Goal: Task Accomplishment & Management: Manage account settings

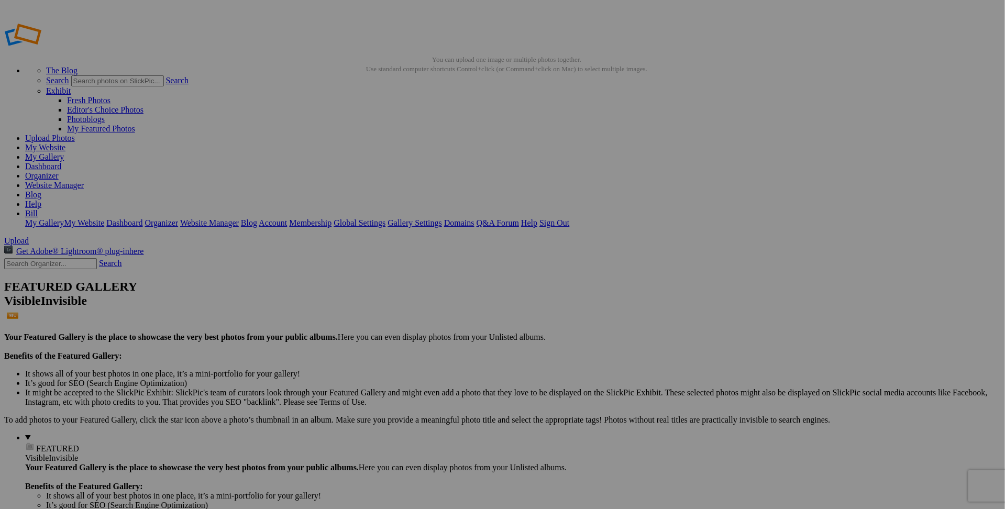
drag, startPoint x: 296, startPoint y: 149, endPoint x: 713, endPoint y: 264, distance: 432.4
drag, startPoint x: 649, startPoint y: 150, endPoint x: 731, endPoint y: 248, distance: 127.6
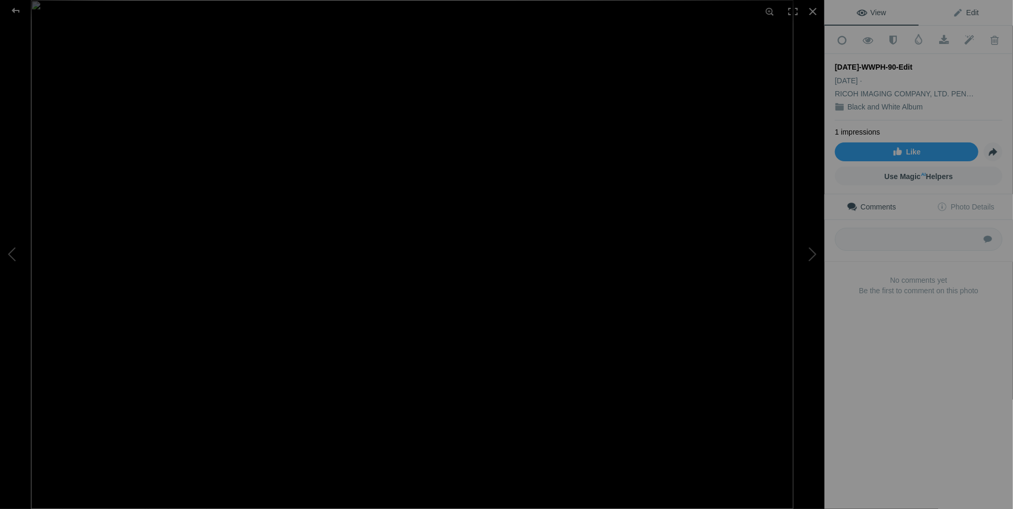
click at [961, 13] on span "Edit" at bounding box center [966, 12] width 26 height 8
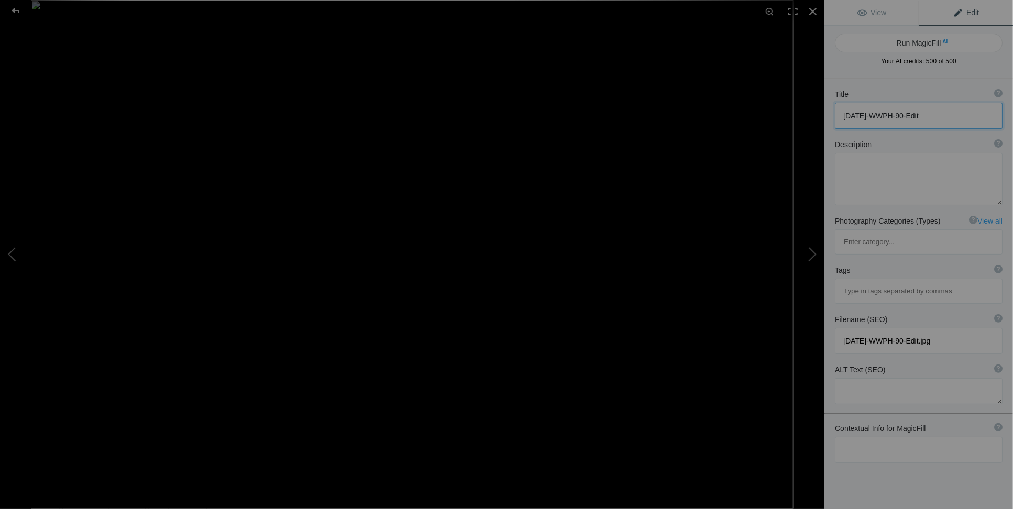
click at [950, 113] on textarea at bounding box center [919, 116] width 168 height 26
drag, startPoint x: 949, startPoint y: 113, endPoint x: 818, endPoint y: 121, distance: 131.7
click at [818, 121] on div "2025-10-04-WWPH-90-Edit View Edit Run MagicFill AI Your AI credits: 500 of 500 …" at bounding box center [506, 254] width 1013 height 509
type textarea "Venice Florida Fountain"
click at [846, 169] on textarea at bounding box center [919, 179] width 168 height 52
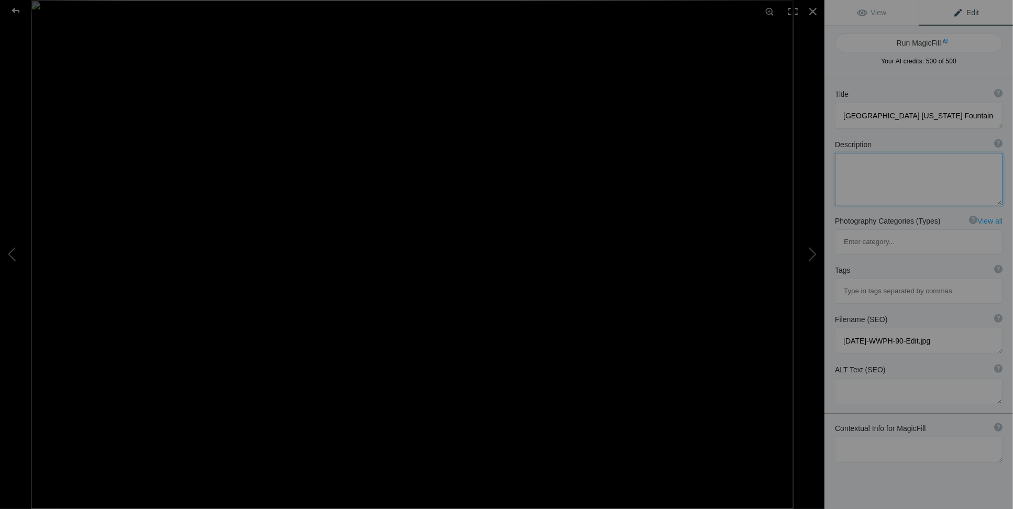
click at [842, 163] on textarea at bounding box center [919, 179] width 168 height 52
paste textarea "L"
click at [842, 163] on textarea at bounding box center [919, 179] width 168 height 52
click at [922, 165] on textarea at bounding box center [919, 179] width 168 height 52
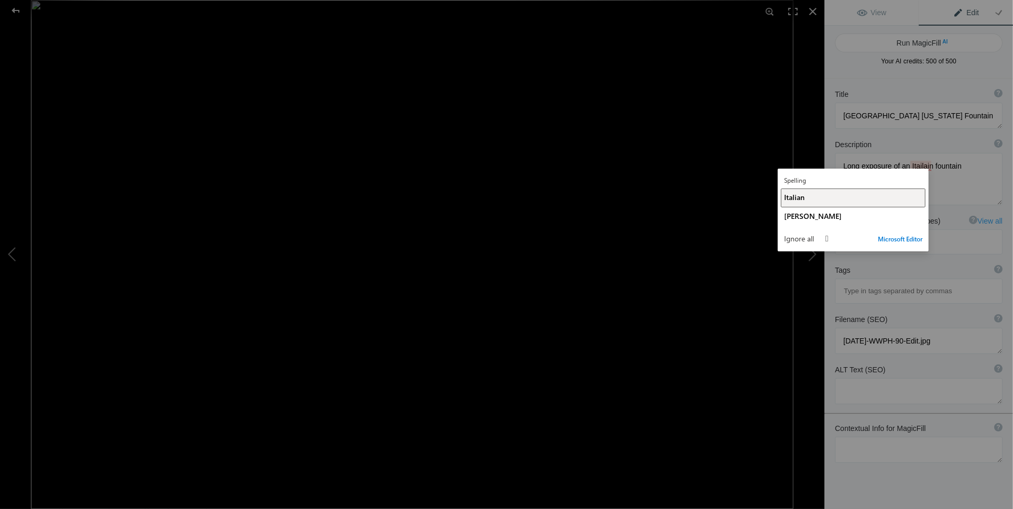
click at [806, 201] on div "Italian" at bounding box center [853, 197] width 138 height 10
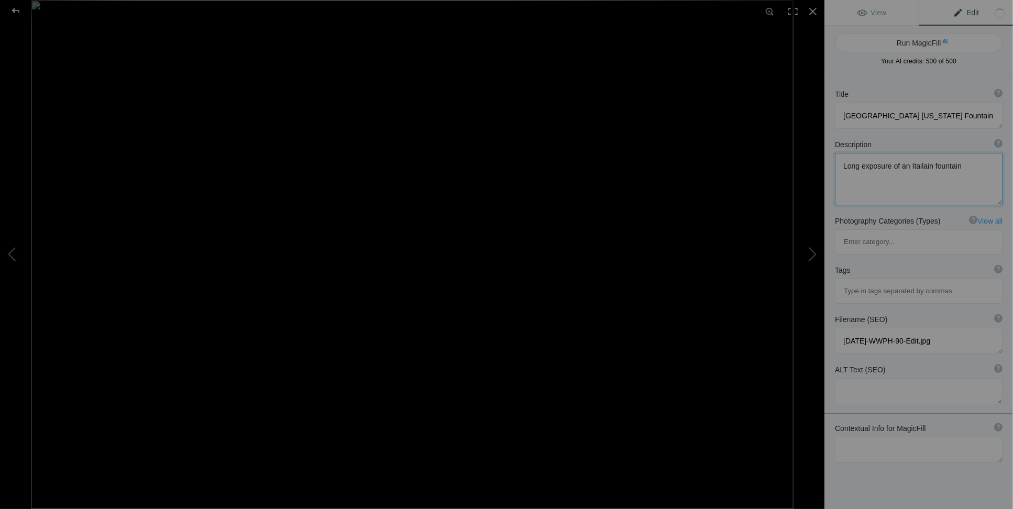
click at [961, 162] on textarea at bounding box center [919, 179] width 168 height 52
type textarea "Long exposure of an Italian fountain in Venice FLorida."
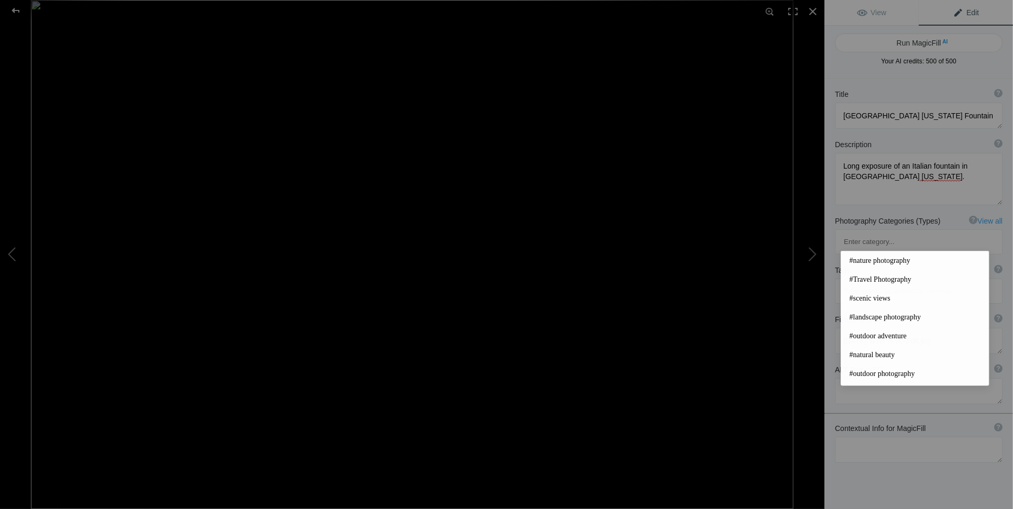
click at [879, 282] on input at bounding box center [919, 291] width 156 height 19
click at [875, 275] on span "#Travel Photography" at bounding box center [915, 280] width 131 height 10
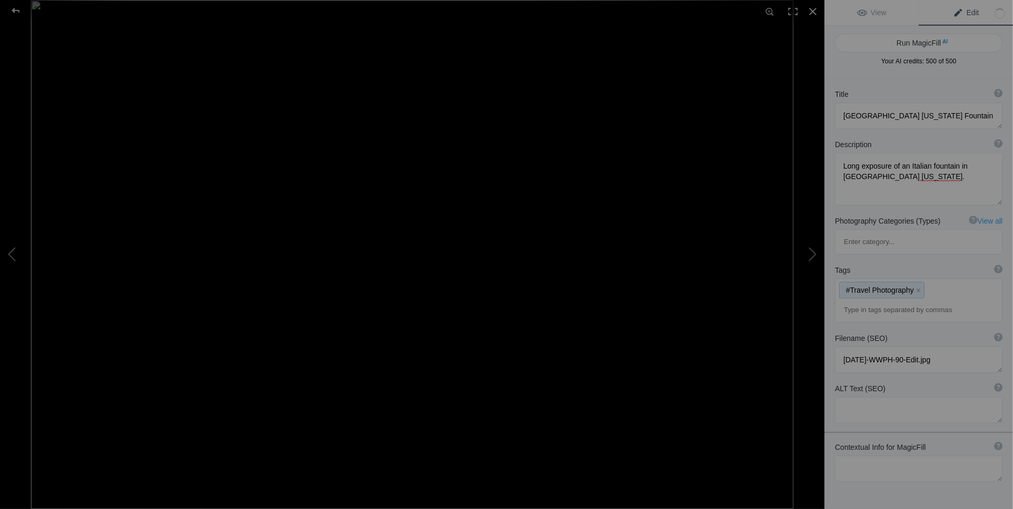
click at [948, 279] on div "#Travel Photography x" at bounding box center [919, 300] width 167 height 43
click at [868, 301] on input at bounding box center [919, 310] width 156 height 19
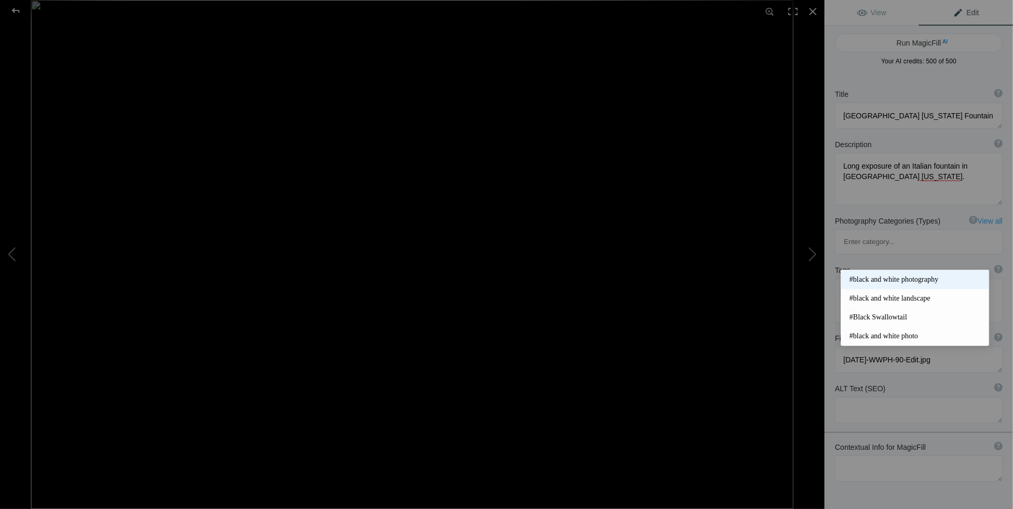
type input "#bla"
click at [875, 275] on span "#black and white photography" at bounding box center [915, 280] width 131 height 10
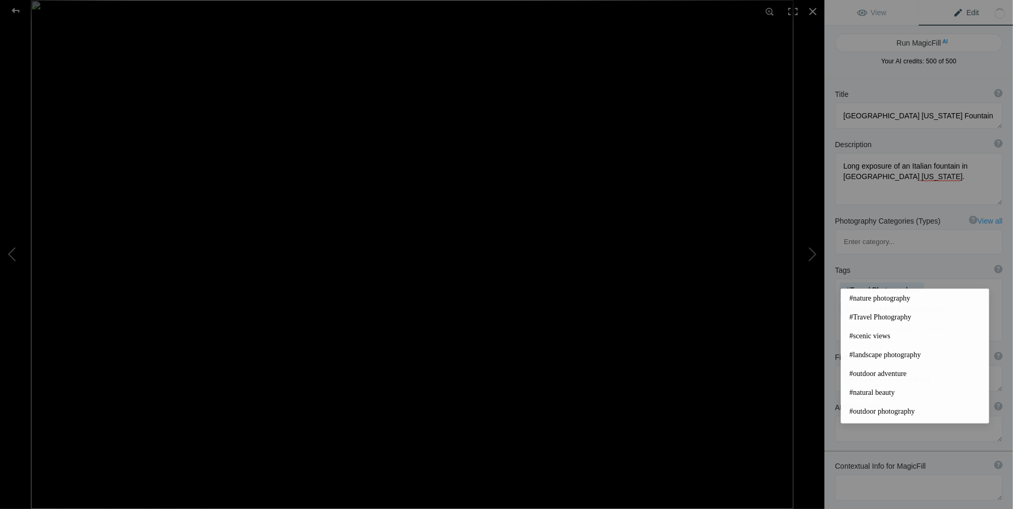
click at [856, 320] on input at bounding box center [919, 329] width 156 height 19
type input "L"
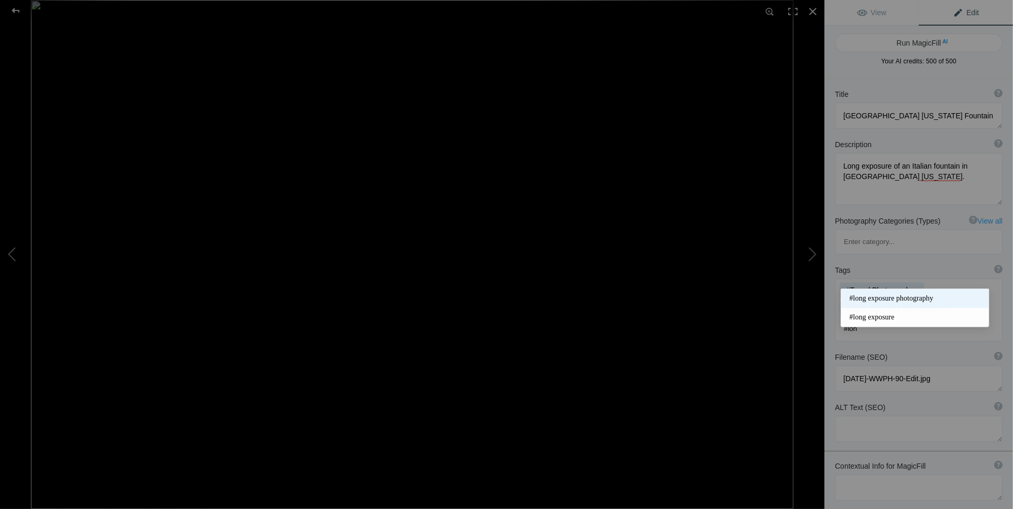
type input "#lon"
click at [862, 298] on span "#long exposure photography" at bounding box center [915, 298] width 131 height 10
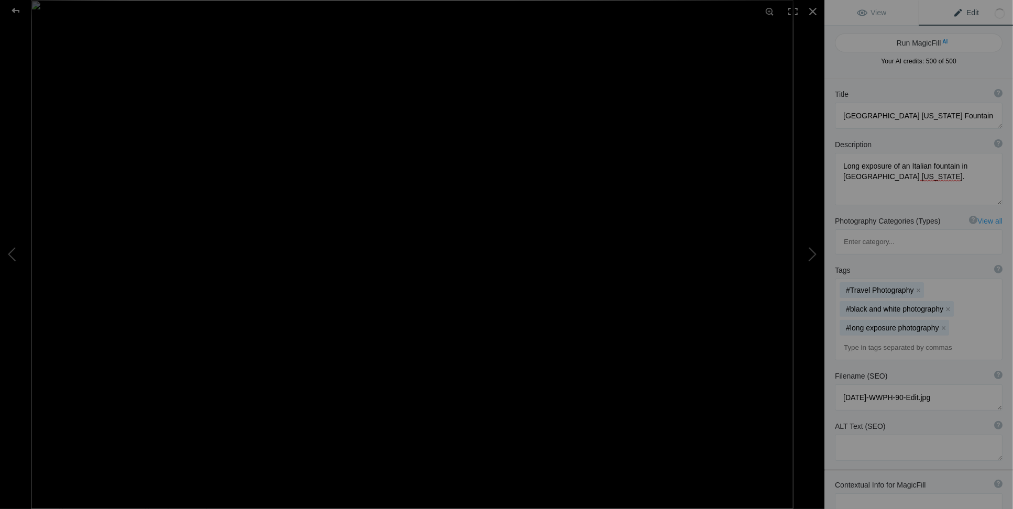
click at [862, 338] on input at bounding box center [919, 347] width 156 height 19
type input "#fountain"
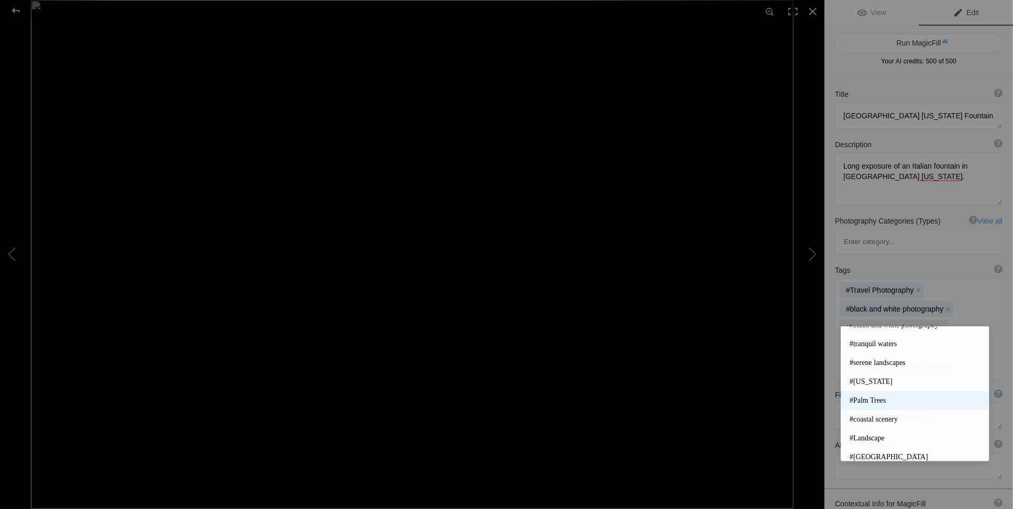
scroll to position [199, 0]
click at [874, 387] on mat-option "#Florida" at bounding box center [915, 383] width 148 height 19
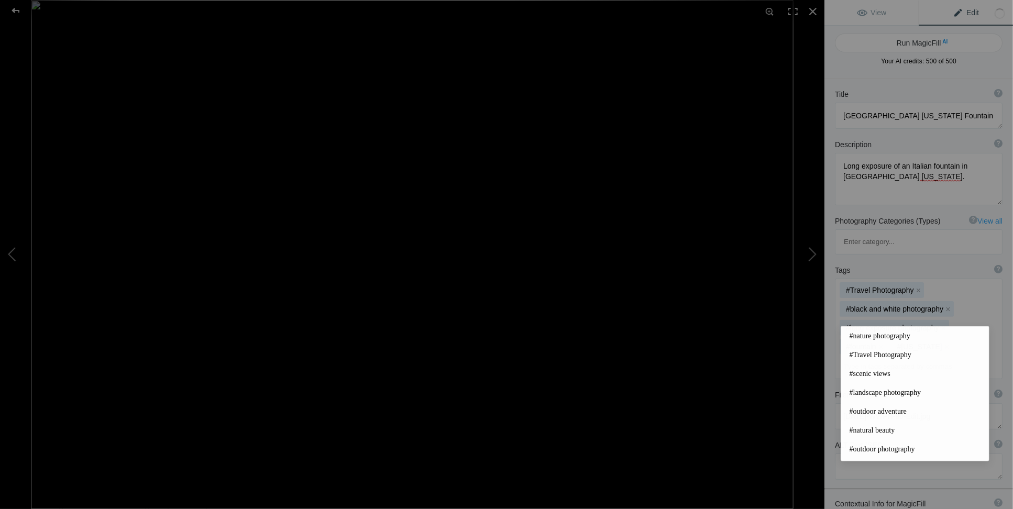
click at [847, 357] on input at bounding box center [919, 366] width 156 height 19
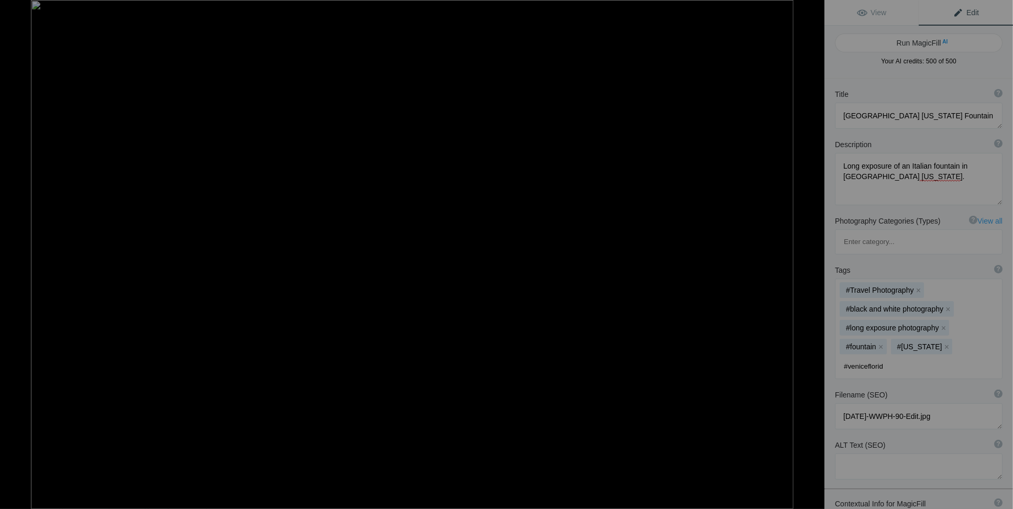
type input "#veniceflorida"
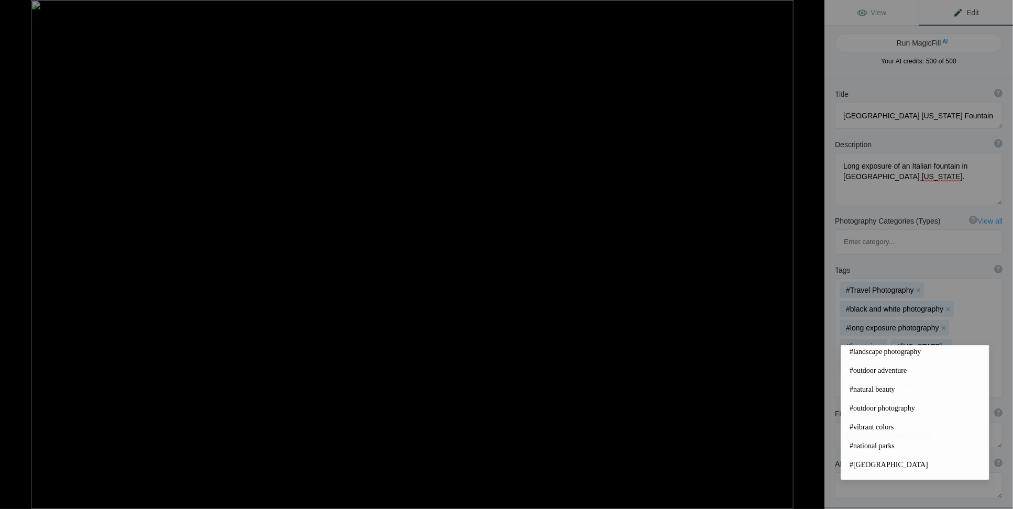
scroll to position [0, 0]
click at [949, 315] on div "#Travel Photography x #black and white photography x #long exposure photography…" at bounding box center [919, 338] width 167 height 118
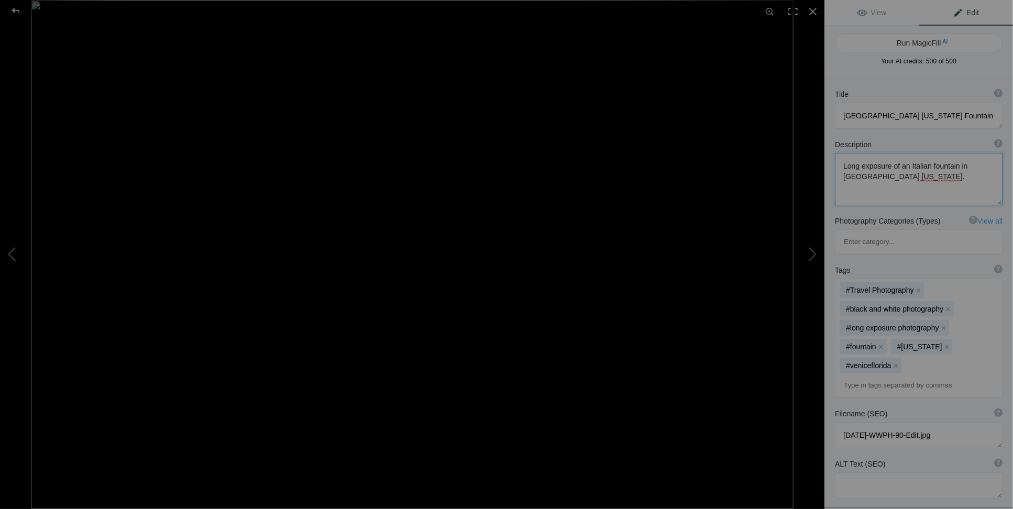
drag, startPoint x: 859, startPoint y: 180, endPoint x: 853, endPoint y: 175, distance: 7.4
click at [853, 175] on textarea at bounding box center [919, 179] width 168 height 52
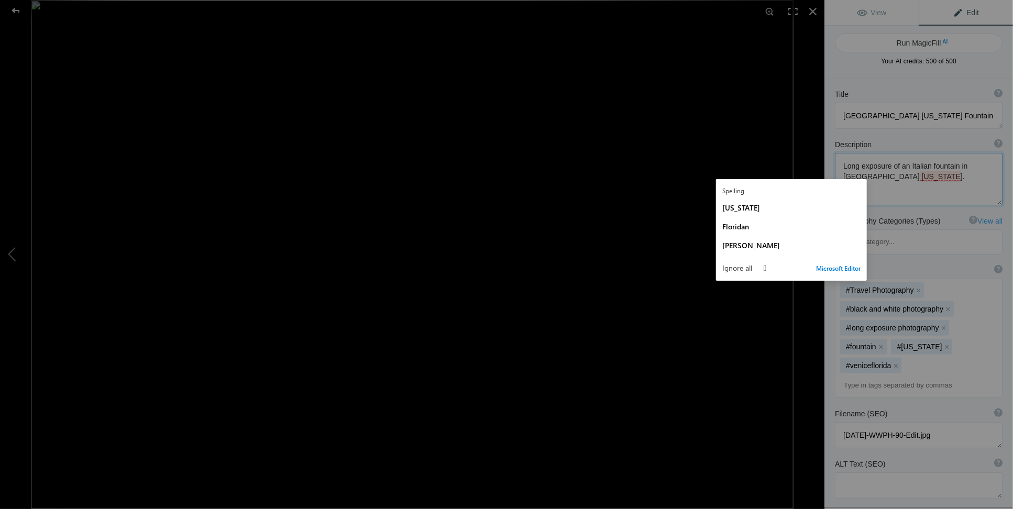
click at [853, 175] on textarea at bounding box center [919, 179] width 168 height 52
click at [748, 209] on div "[US_STATE]" at bounding box center [792, 208] width 138 height 10
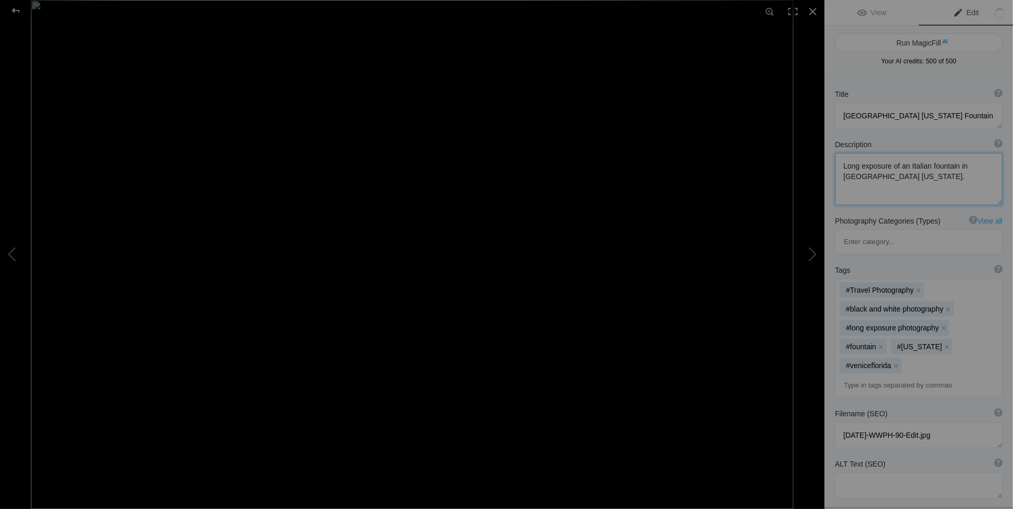
drag, startPoint x: 877, startPoint y: 175, endPoint x: 836, endPoint y: 158, distance: 44.7
click at [836, 158] on textarea at bounding box center [919, 179] width 168 height 52
type textarea "Long exposure of an Italian fountain in Venice Florida."
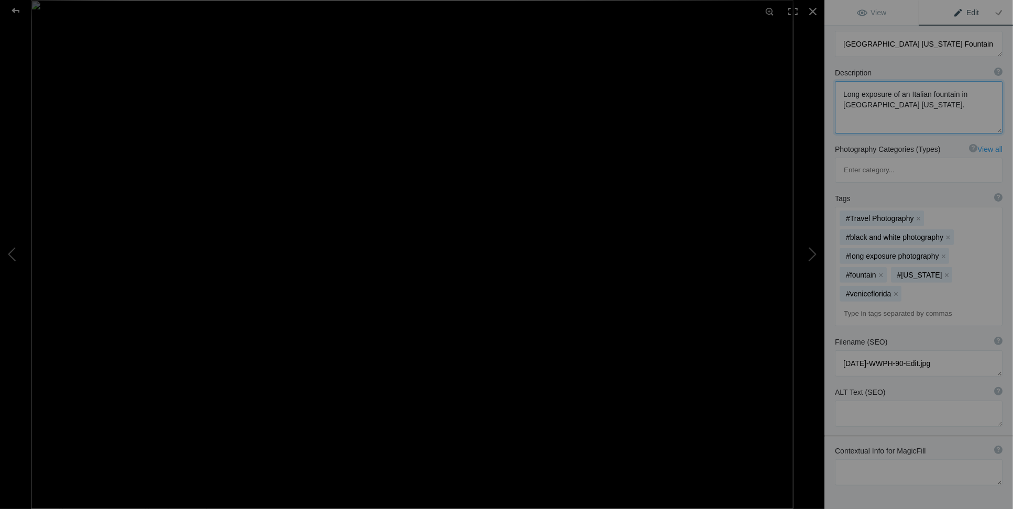
scroll to position [93, 0]
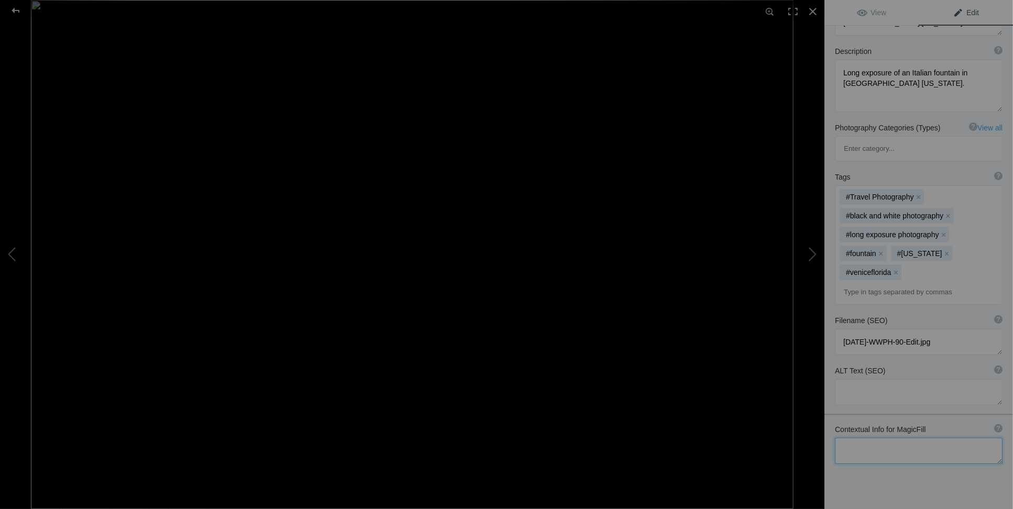
click at [847, 438] on textarea at bounding box center [919, 451] width 168 height 26
paste textarea "Long exposure of an Italian fountain in Venice Florida."
click at [842, 438] on textarea at bounding box center [919, 456] width 168 height 36
click at [946, 438] on textarea at bounding box center [919, 456] width 168 height 36
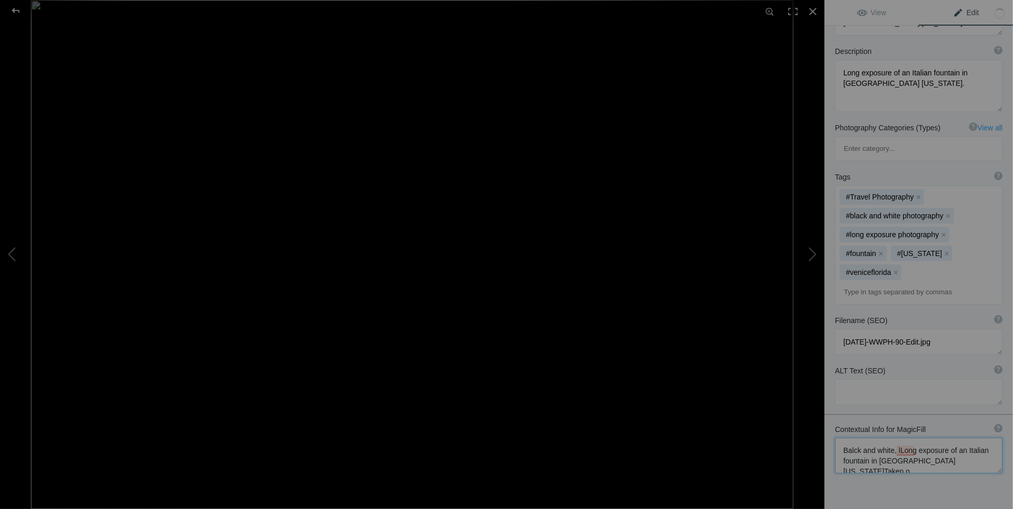
click at [907, 438] on textarea at bounding box center [919, 456] width 168 height 36
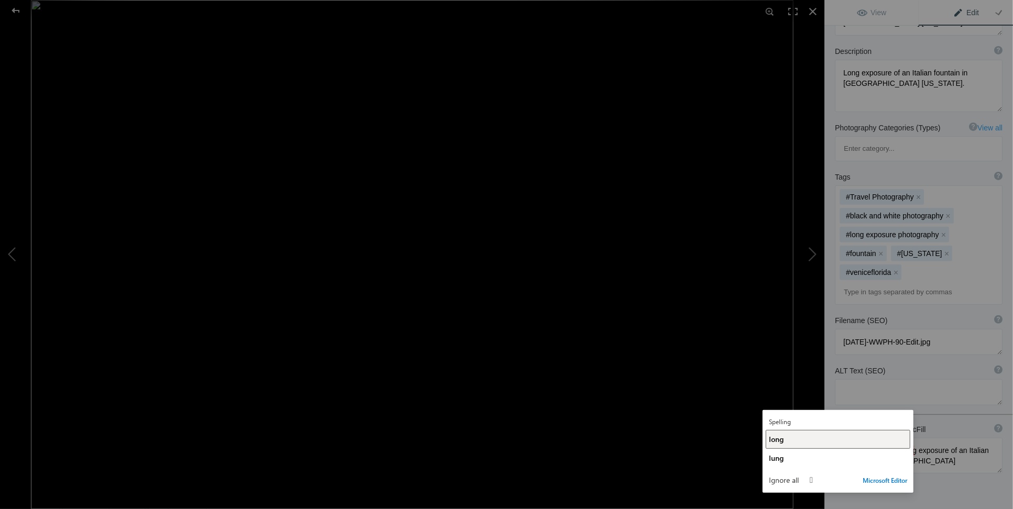
click at [796, 438] on div "long" at bounding box center [838, 439] width 138 height 10
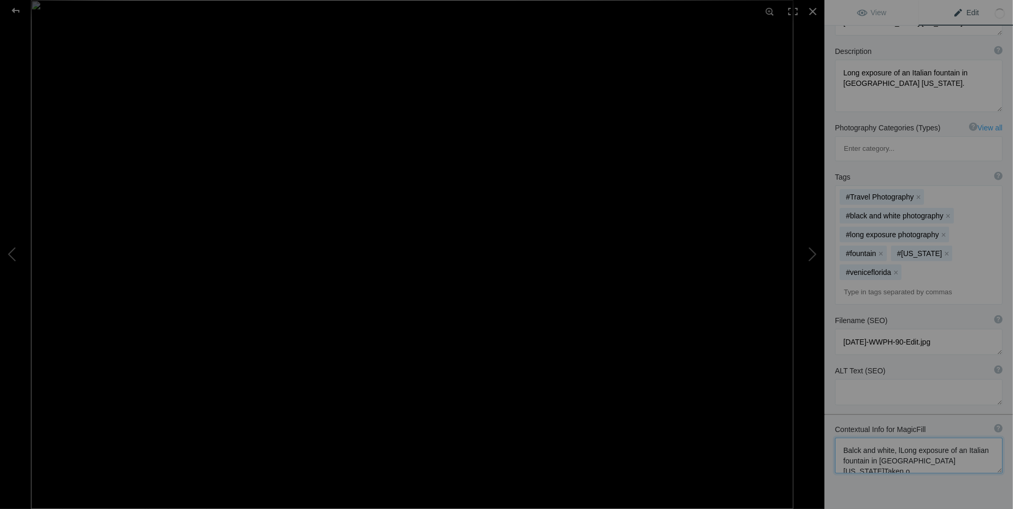
click at [928, 438] on textarea at bounding box center [919, 456] width 168 height 36
click at [931, 438] on textarea at bounding box center [919, 456] width 168 height 36
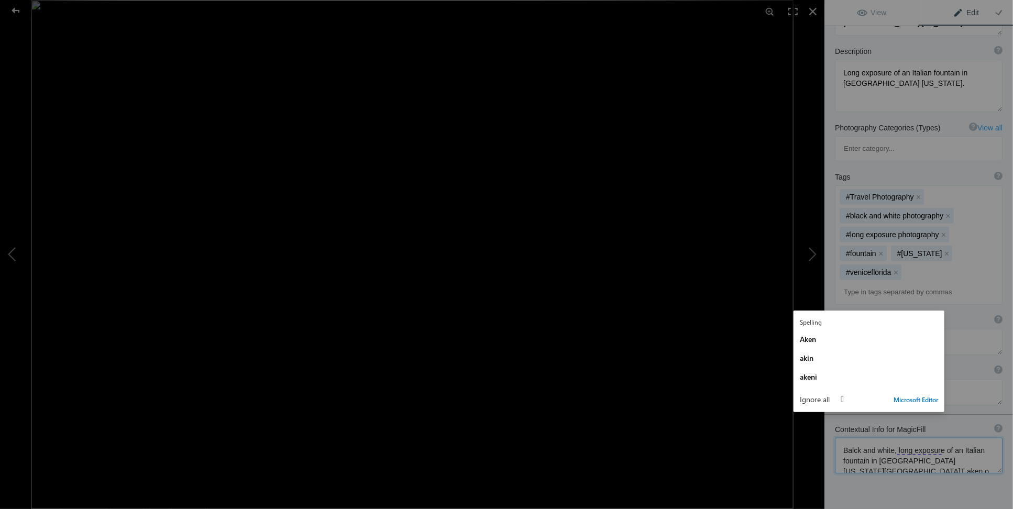
click at [930, 438] on textarea at bounding box center [919, 456] width 168 height 36
click at [926, 438] on textarea at bounding box center [919, 456] width 168 height 36
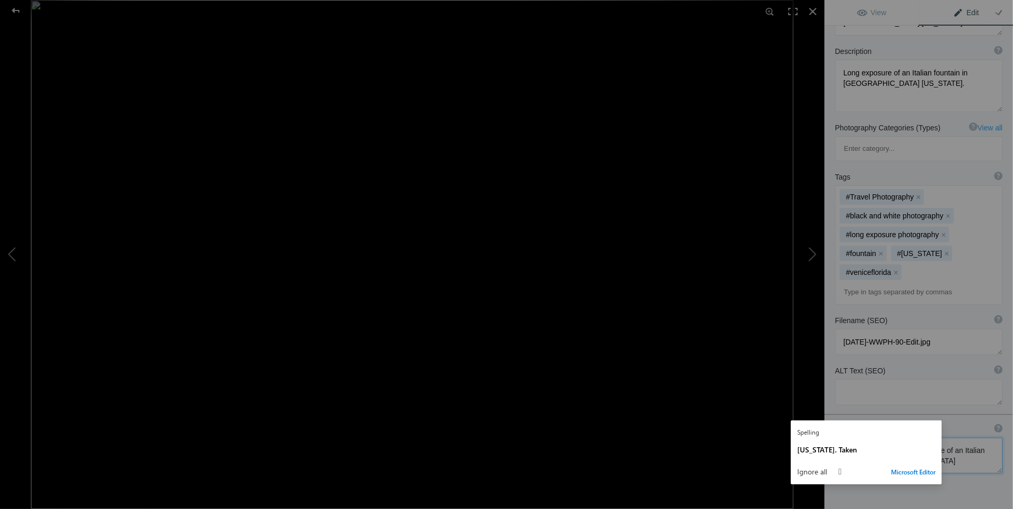
click at [923, 438] on textarea at bounding box center [919, 456] width 168 height 36
click at [955, 438] on textarea at bounding box center [919, 456] width 168 height 36
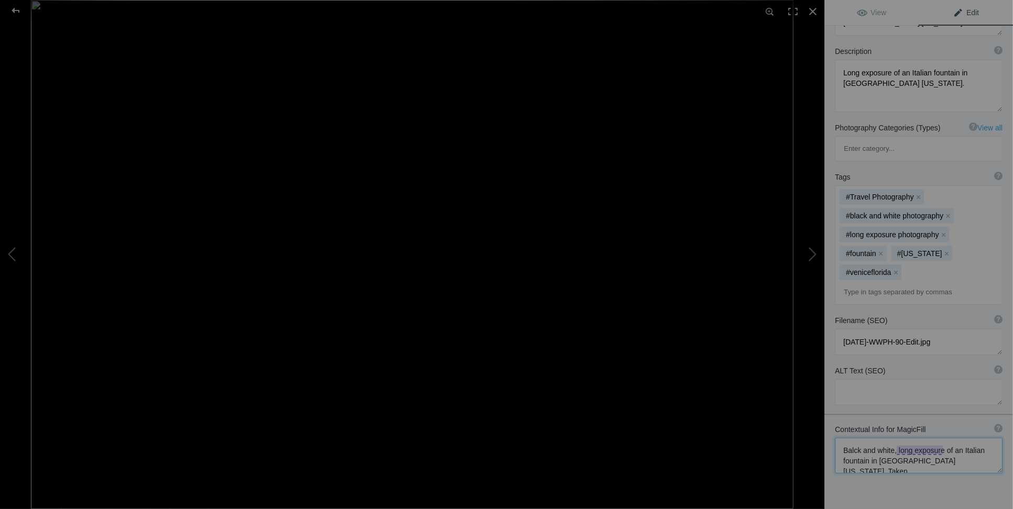
click at [925, 438] on textarea at bounding box center [919, 456] width 168 height 36
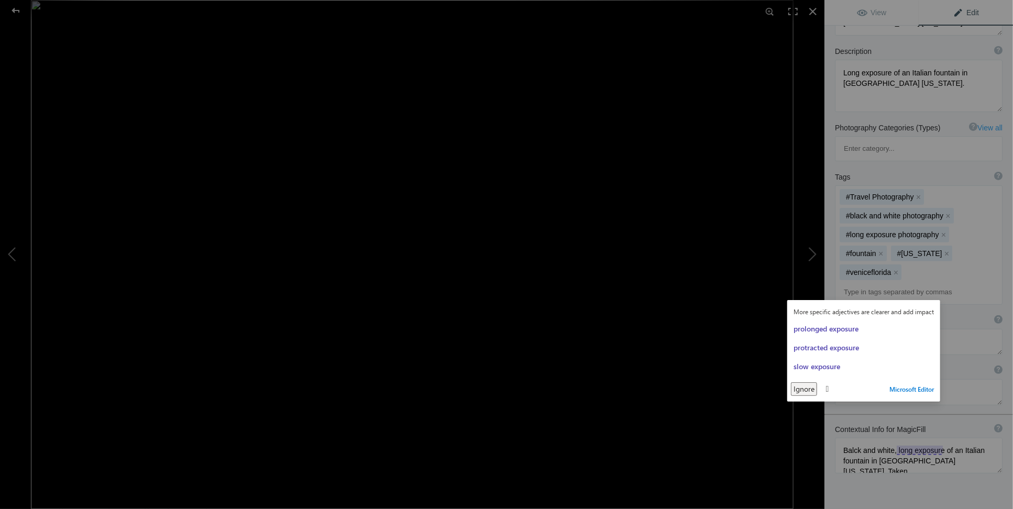
click at [813, 391] on span "Ignore" at bounding box center [804, 389] width 21 height 7
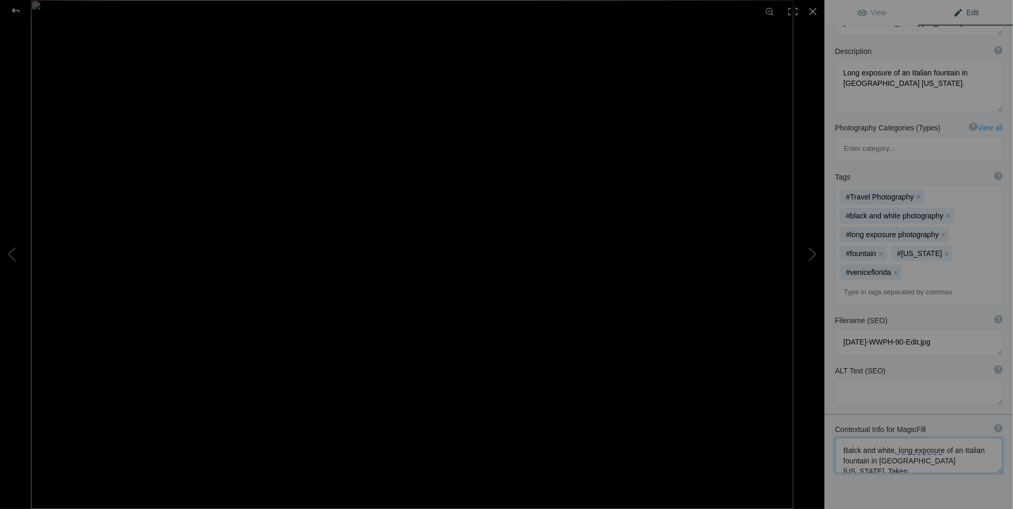
click at [946, 438] on textarea at bounding box center [919, 456] width 168 height 36
drag, startPoint x: 946, startPoint y: 416, endPoint x: 977, endPoint y: 416, distance: 30.4
click at [977, 438] on textarea at bounding box center [919, 456] width 168 height 36
click at [926, 438] on textarea at bounding box center [919, 461] width 168 height 46
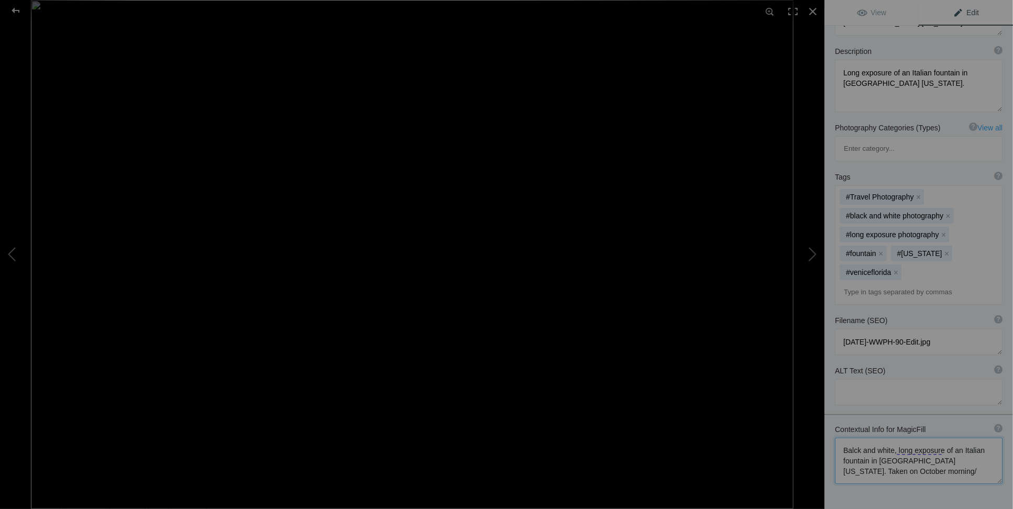
click at [924, 438] on textarea at bounding box center [919, 461] width 168 height 46
click at [903, 444] on textarea at bounding box center [919, 471] width 168 height 67
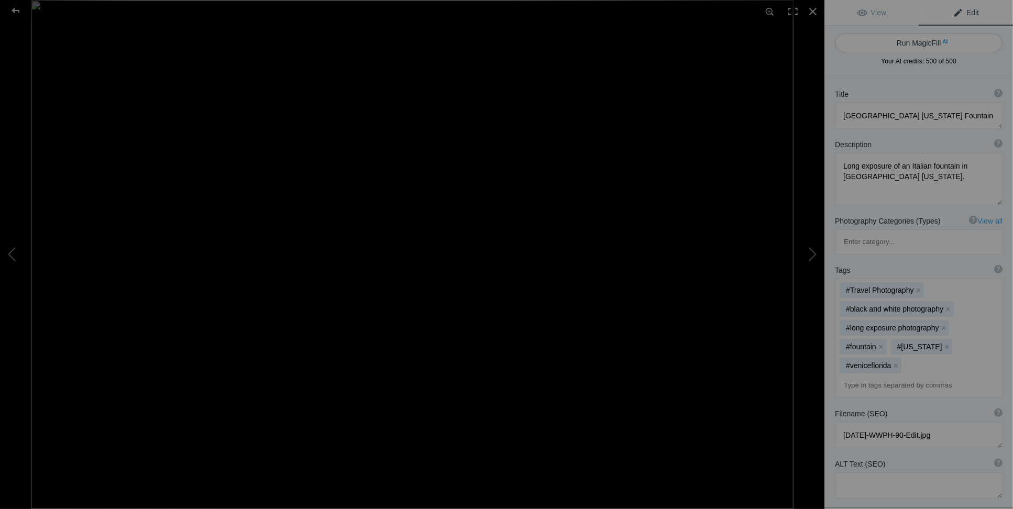
type textarea "Balck and white, long exposure of an Italian fountain in Venice Florida. Founta…"
click at [923, 42] on button "Run MagicFill AI" at bounding box center [919, 43] width 168 height 19
type textarea "Serene Black and White Long Exposure of Venice Florida Fountain"
type textarea "This stunning black and white photograph captures the elegance of an Italian fo…"
type textarea "venice-florida-fountain-black-and-white.jpg"
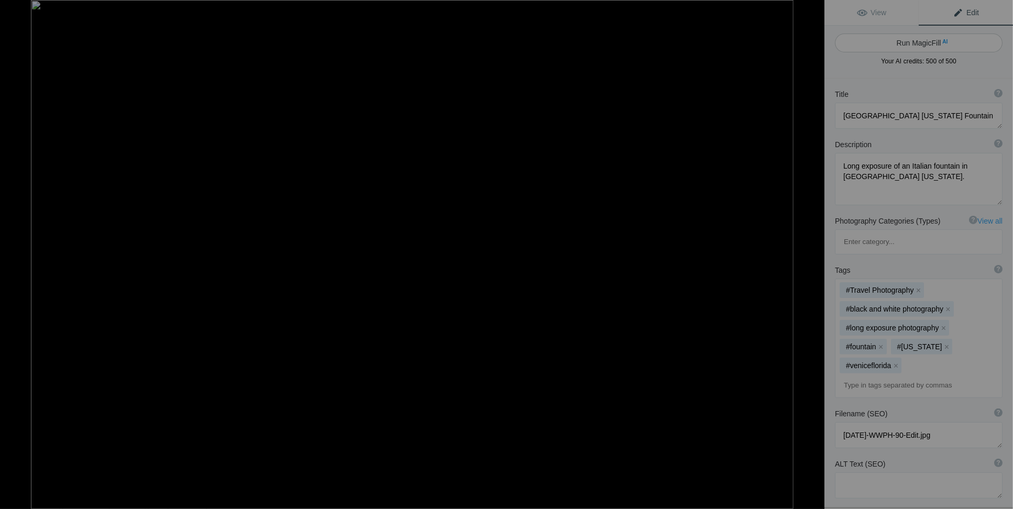
type textarea "Black and white long exposure image of an Italian fountain in Fountain Park, Ve…"
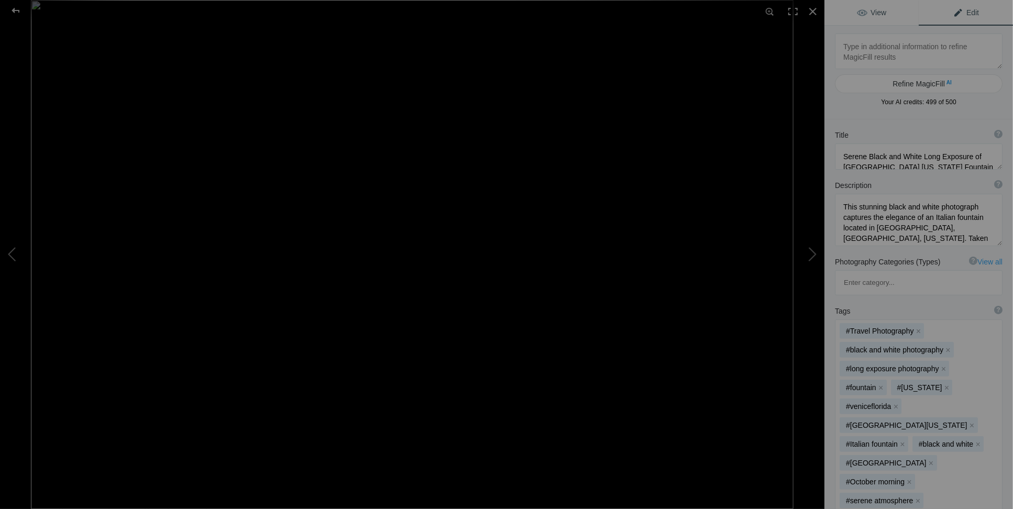
click at [868, 10] on span "View" at bounding box center [871, 12] width 29 height 8
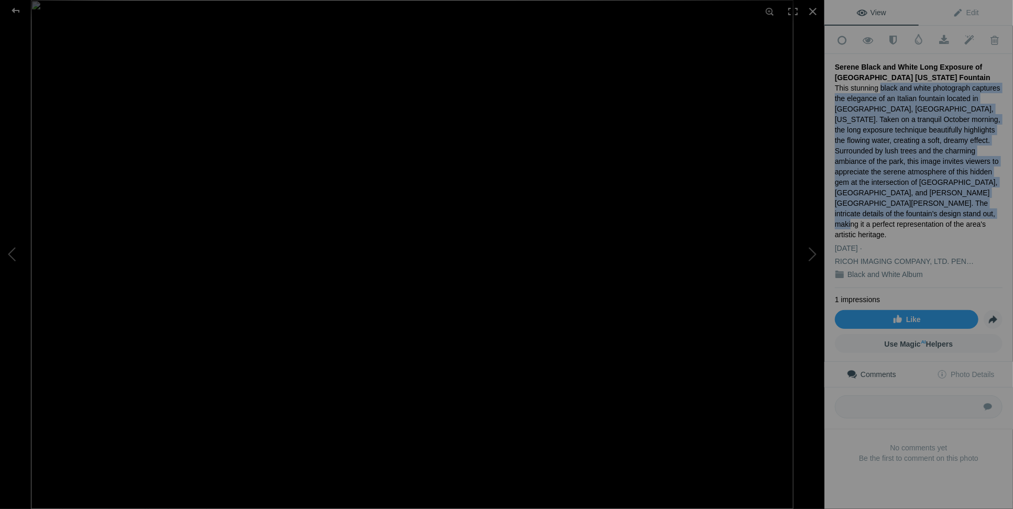
drag, startPoint x: 879, startPoint y: 83, endPoint x: 993, endPoint y: 201, distance: 163.8
click at [993, 201] on div "This stunning black and white photograph captures the elegance of an Italian fo…" at bounding box center [919, 161] width 168 height 157
copy div "black and white photograph captures the elegance of an Italian fountain located…"
click at [22, 12] on div at bounding box center [16, 10] width 38 height 21
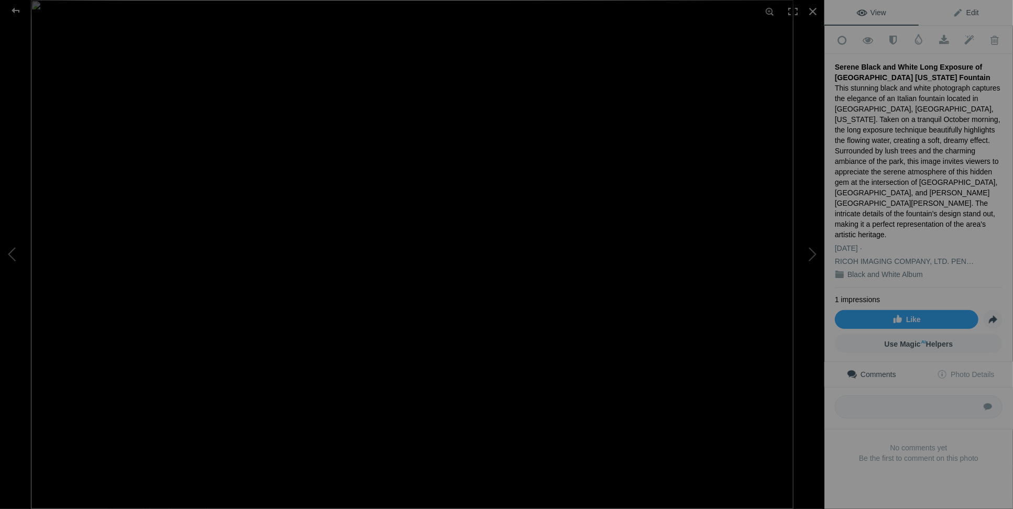
click at [968, 11] on span "Edit" at bounding box center [966, 12] width 26 height 8
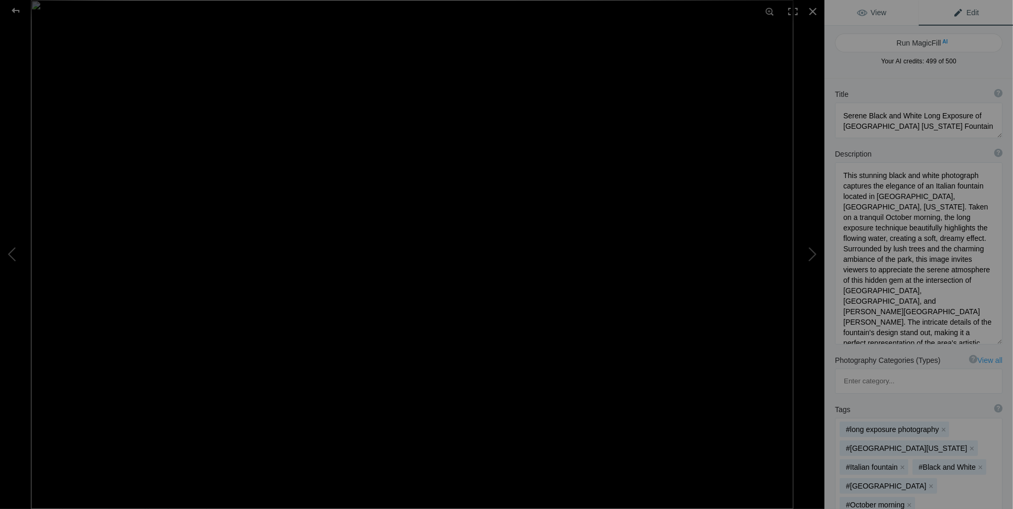
click at [880, 16] on span "View" at bounding box center [871, 12] width 29 height 8
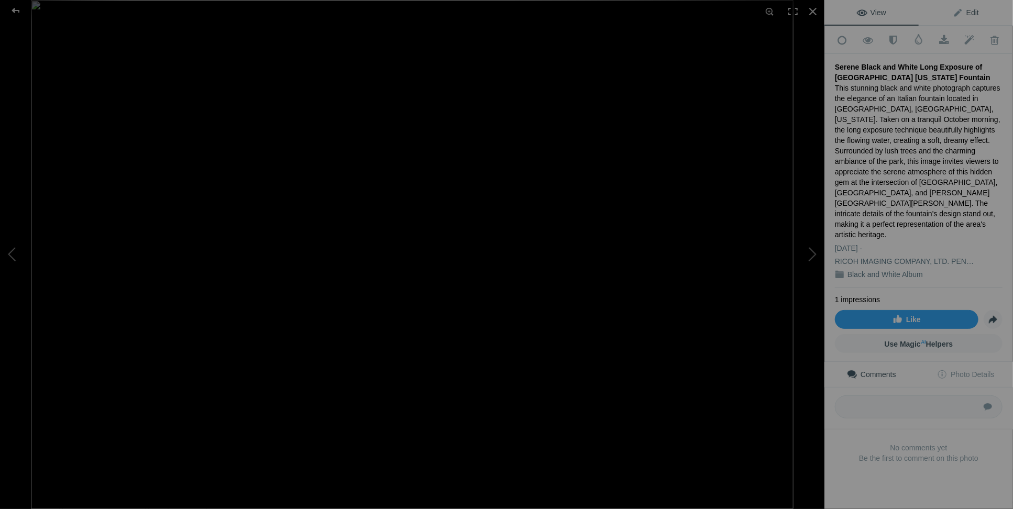
click at [964, 14] on span "Edit" at bounding box center [966, 12] width 26 height 8
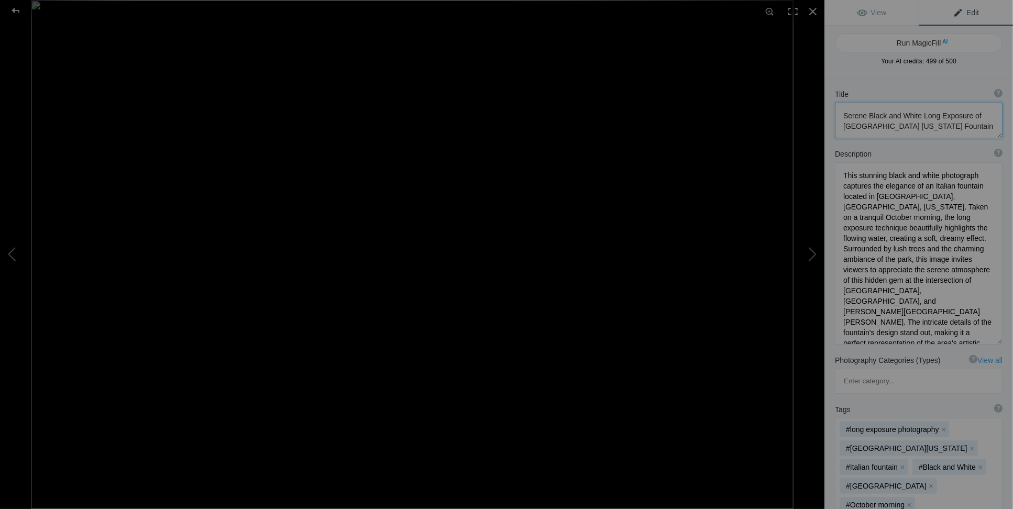
drag, startPoint x: 839, startPoint y: 114, endPoint x: 919, endPoint y: 125, distance: 80.3
click at [919, 125] on textarea at bounding box center [919, 121] width 168 height 36
click at [869, 114] on textarea at bounding box center [919, 121] width 168 height 36
click at [867, 113] on textarea at bounding box center [919, 121] width 168 height 36
drag, startPoint x: 868, startPoint y: 114, endPoint x: 922, endPoint y: 127, distance: 54.9
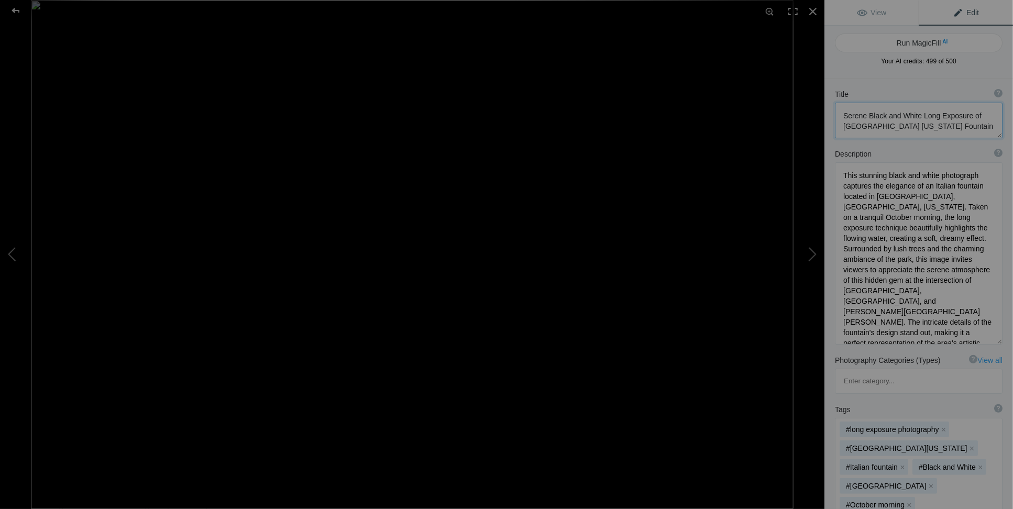
click at [922, 127] on textarea at bounding box center [919, 121] width 168 height 36
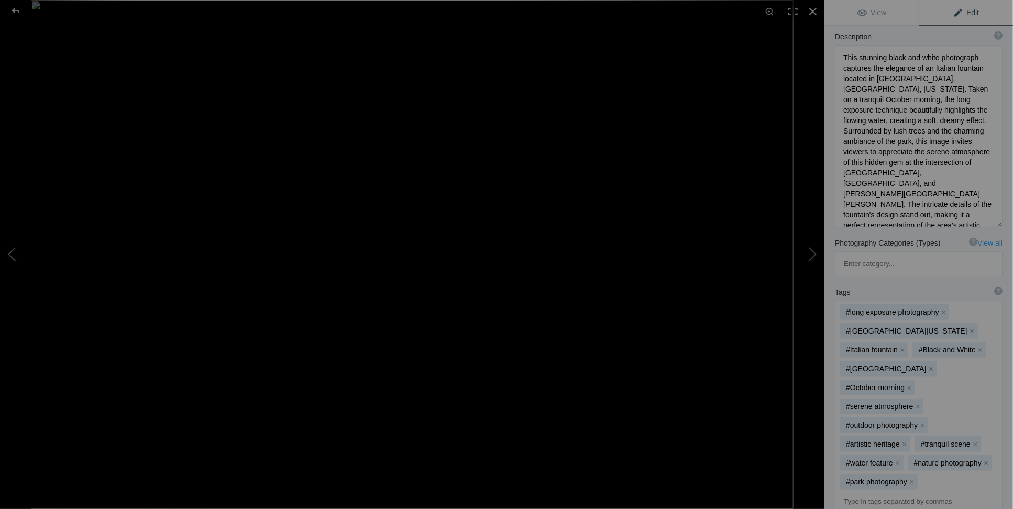
scroll to position [13, 0]
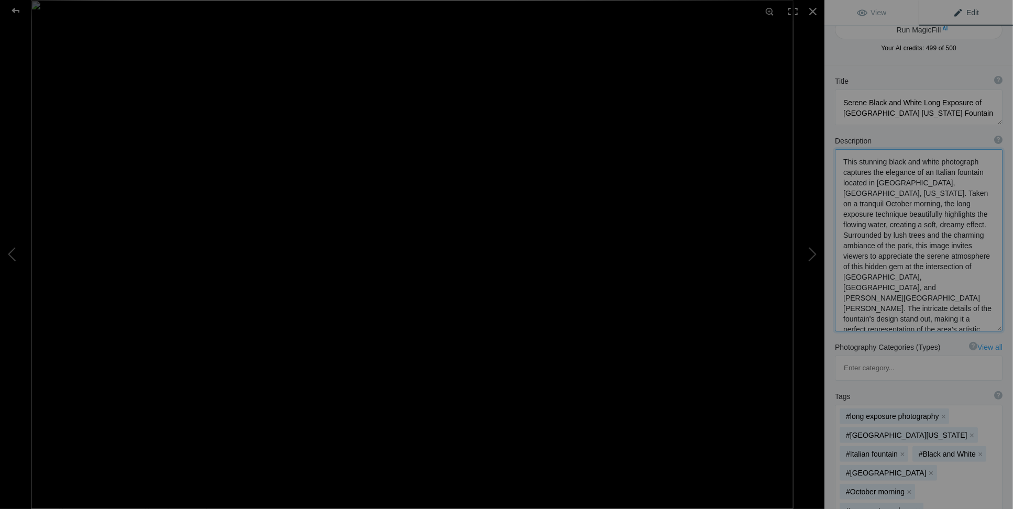
drag, startPoint x: 885, startPoint y: 160, endPoint x: 870, endPoint y: 319, distance: 160.0
click at [870, 319] on textarea at bounding box center [919, 240] width 168 height 182
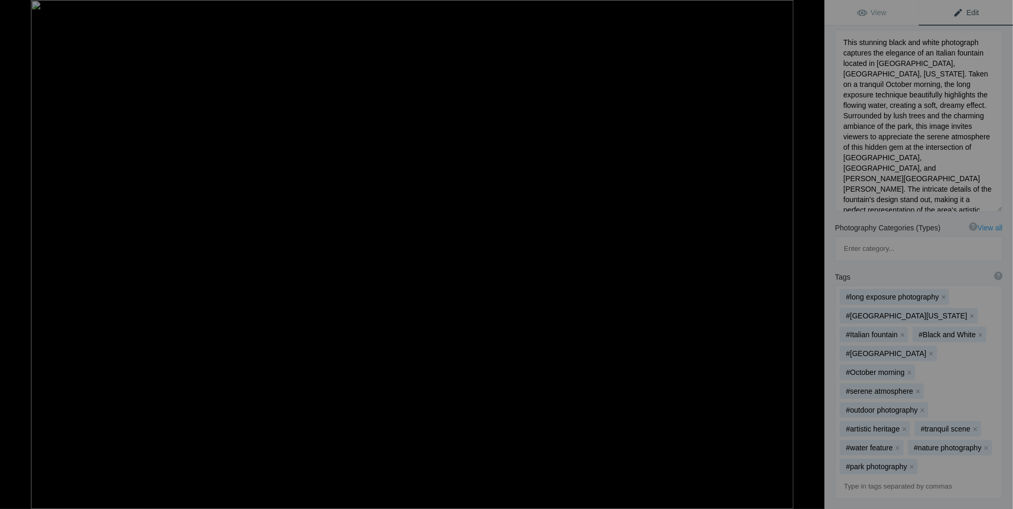
scroll to position [0, 0]
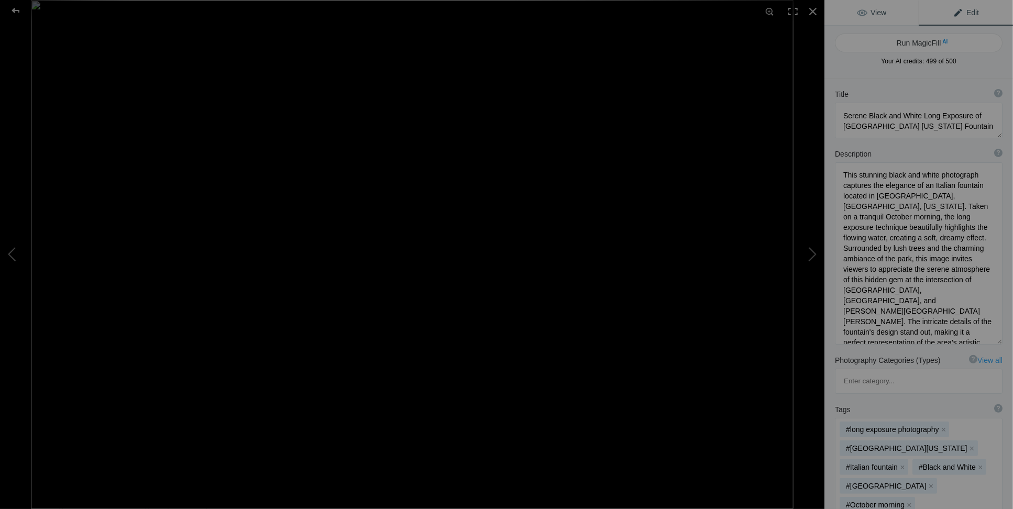
click at [868, 12] on span "View" at bounding box center [871, 12] width 29 height 8
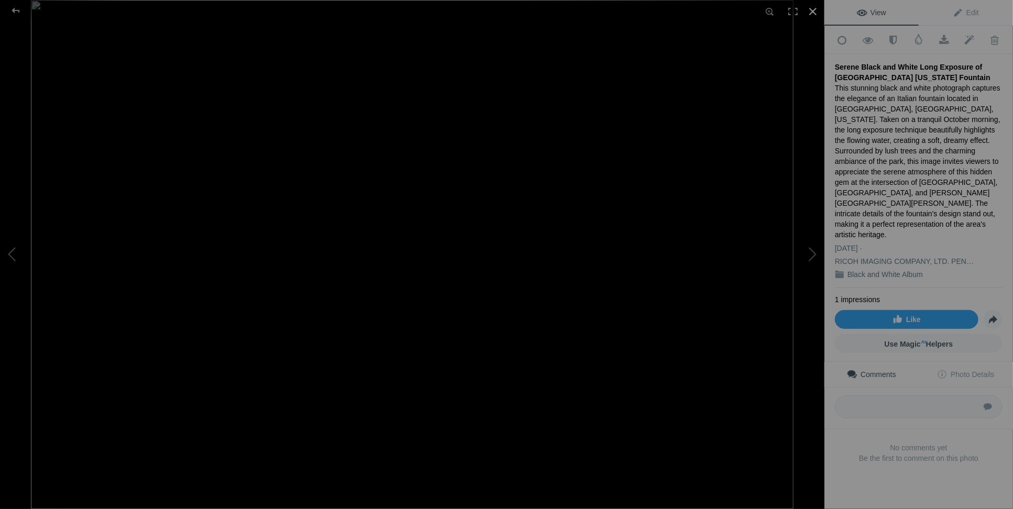
click at [812, 15] on div at bounding box center [813, 11] width 23 height 23
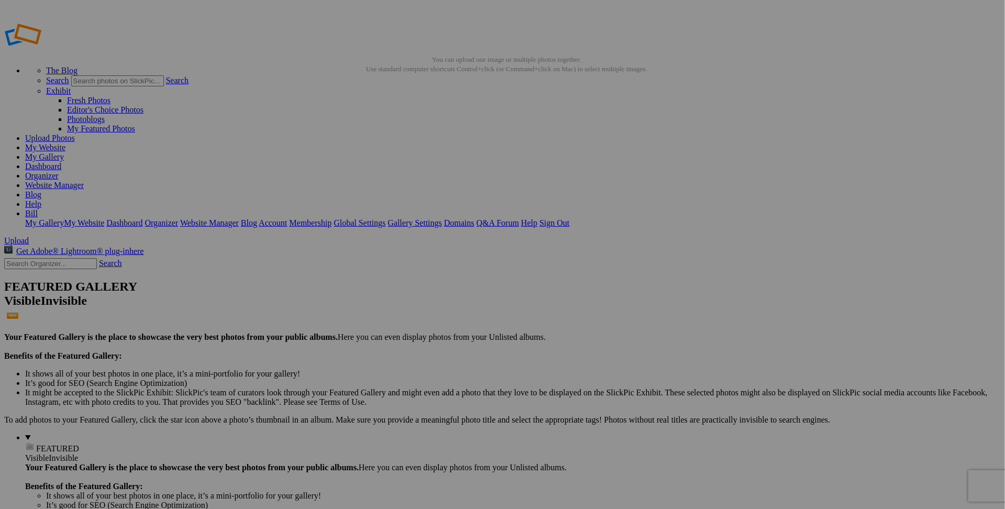
drag, startPoint x: 625, startPoint y: 322, endPoint x: 710, endPoint y: 321, distance: 84.9
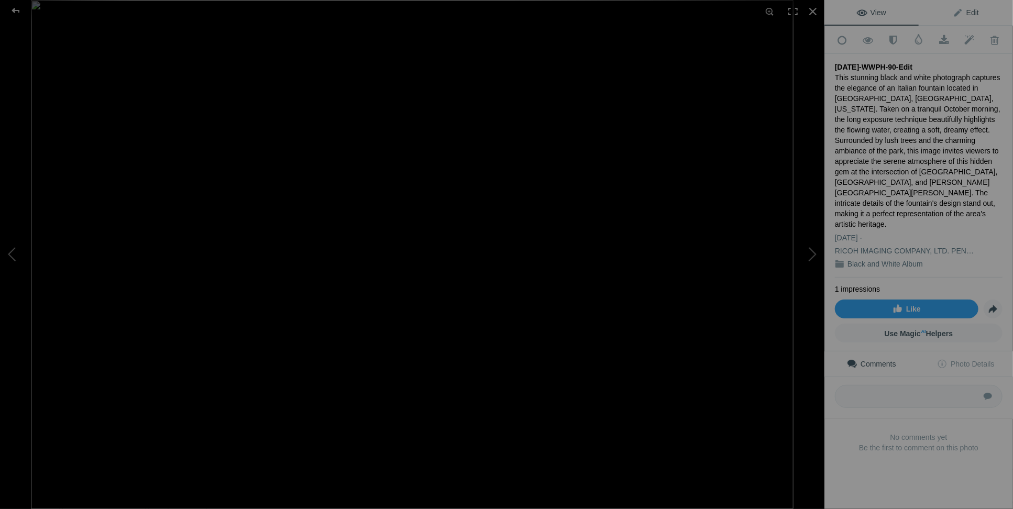
click at [960, 12] on span "Edit" at bounding box center [966, 12] width 26 height 8
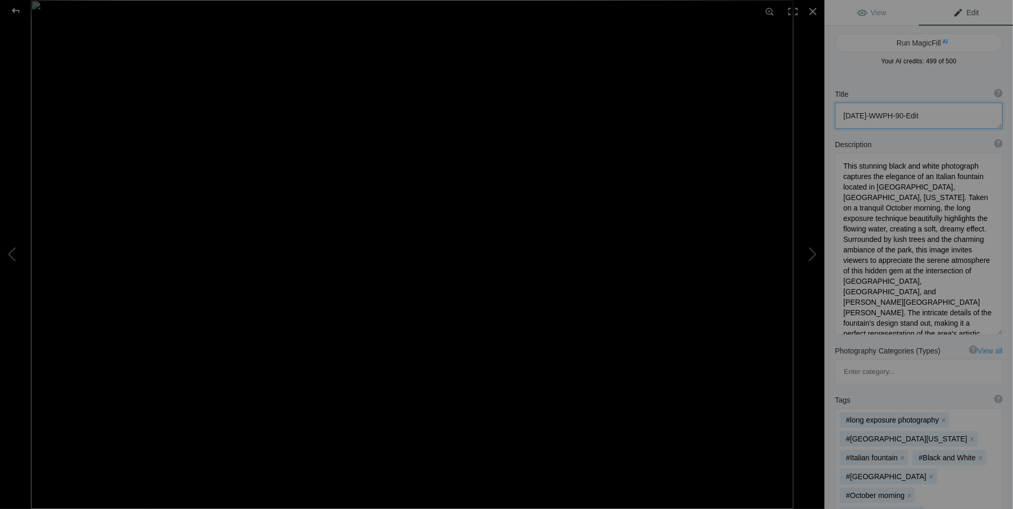
drag, startPoint x: 947, startPoint y: 114, endPoint x: 814, endPoint y: 118, distance: 132.6
click at [814, 118] on div "2025-10-04-WWPH-90-Edit View Edit Run MagicFill AI Your AI credits: 499 of 500 …" at bounding box center [506, 254] width 1013 height 509
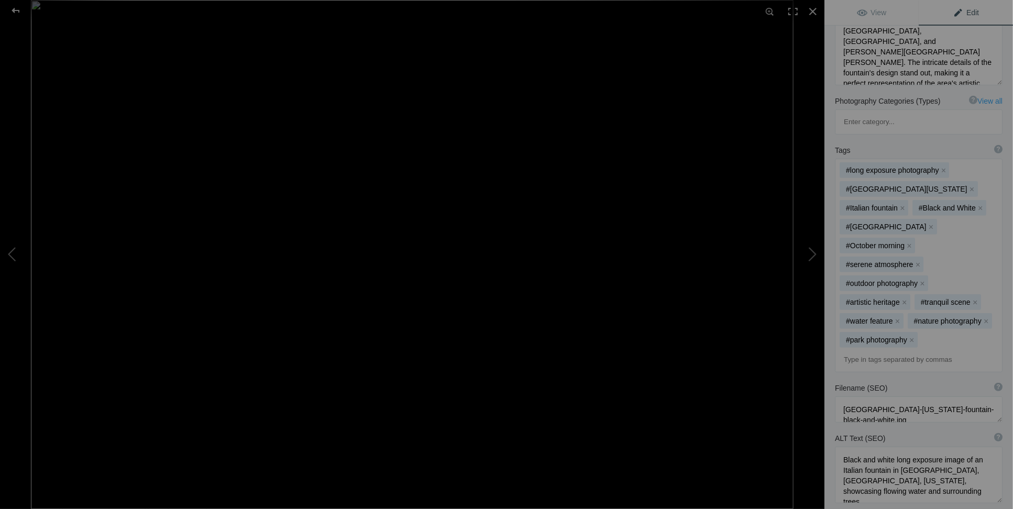
scroll to position [262, 0]
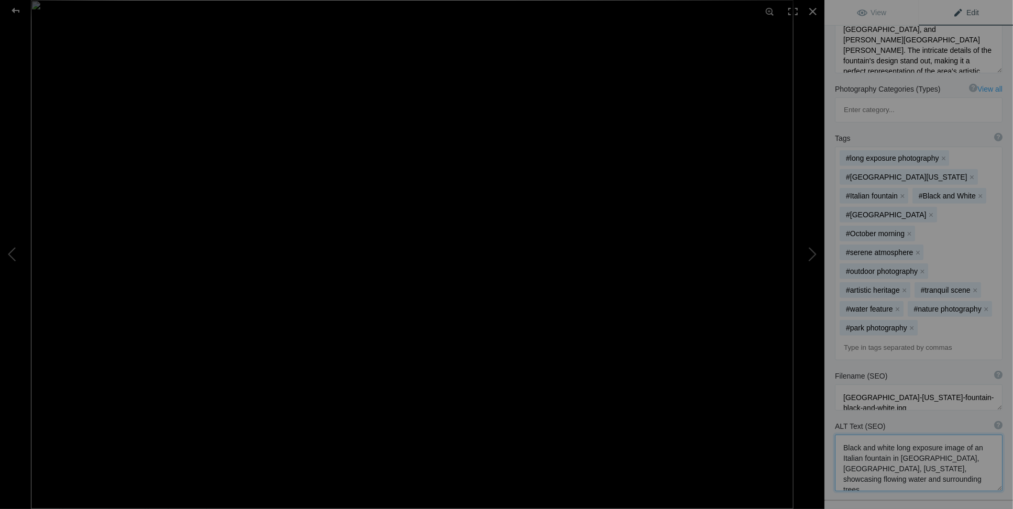
drag, startPoint x: 842, startPoint y: 377, endPoint x: 884, endPoint y: 379, distance: 41.9
click at [884, 435] on textarea at bounding box center [919, 463] width 168 height 57
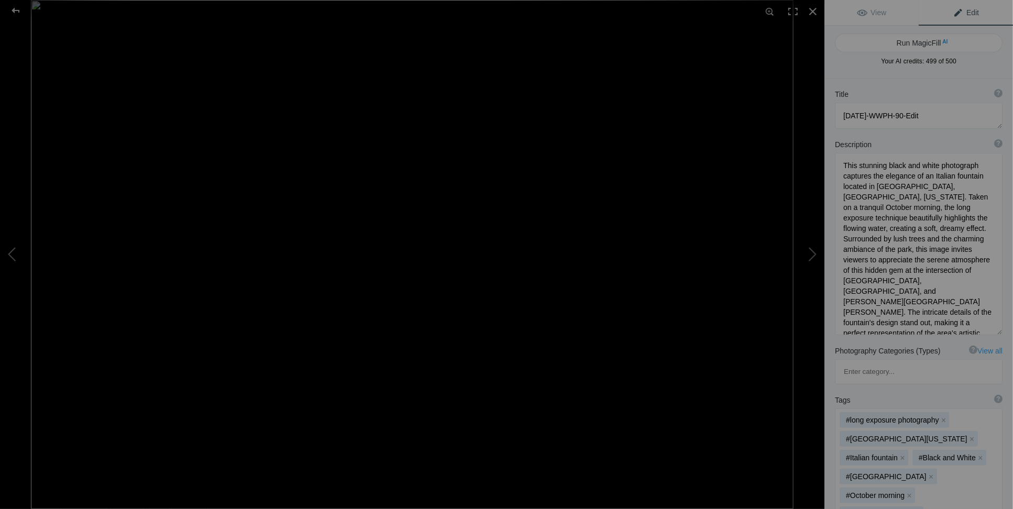
scroll to position [0, 0]
drag, startPoint x: 944, startPoint y: 113, endPoint x: 804, endPoint y: 114, distance: 140.4
click at [804, 114] on div "2025-10-04-WWPH-90-Edit View Edit Run MagicFill AI Your AI credits: 499 of 500 …" at bounding box center [506, 254] width 1013 height 509
type textarea "S"
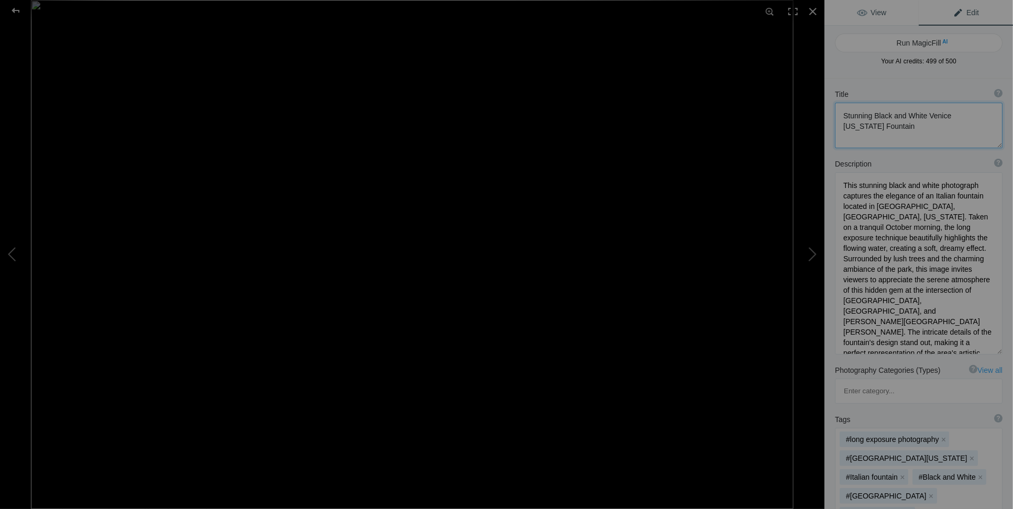
type textarea "Stunning Black and White Venice Florida Fountain"
click at [864, 14] on span "View" at bounding box center [871, 12] width 29 height 8
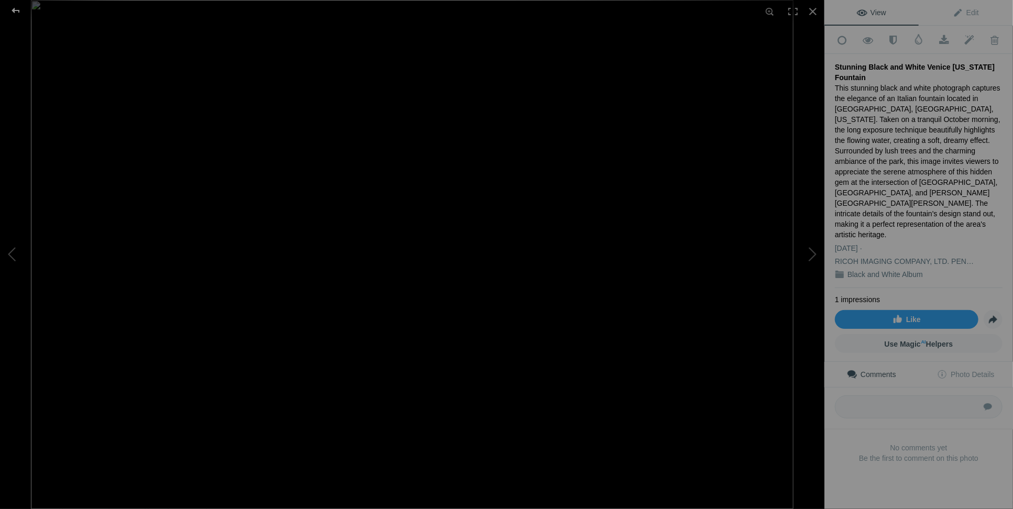
click at [15, 13] on div at bounding box center [16, 10] width 38 height 21
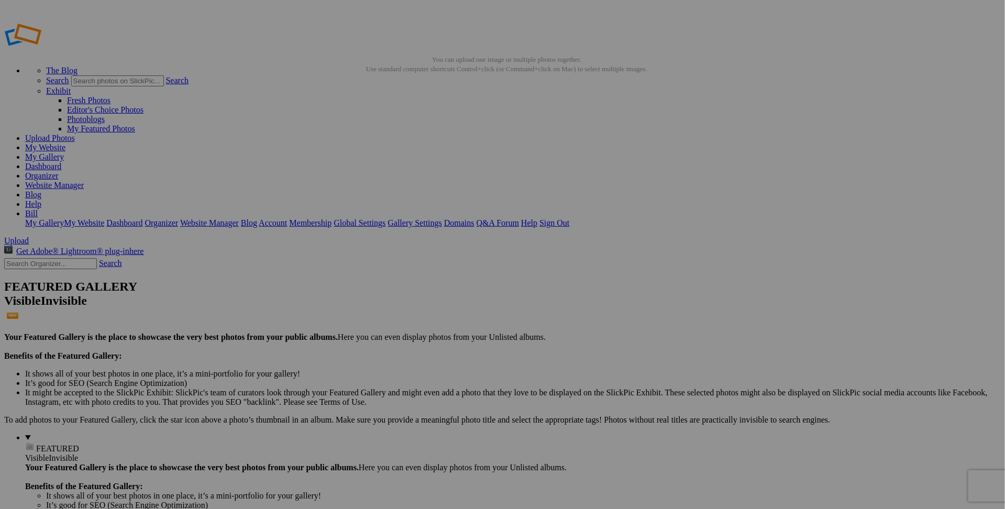
type input "S"
type input "Black and White Venice [US_STATE][GEOGRAPHIC_DATA]"
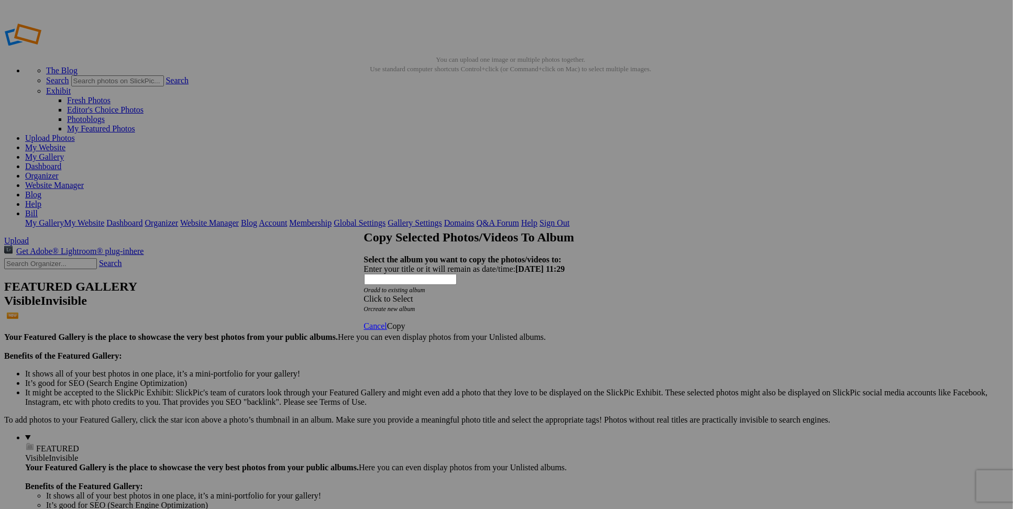
click at [457, 294] on div "Click to Select" at bounding box center [503, 298] width 278 height 9
click at [594, 294] on div "Click to Select Or create new album" at bounding box center [503, 303] width 278 height 19
click at [387, 322] on span "Cancel" at bounding box center [375, 326] width 23 height 9
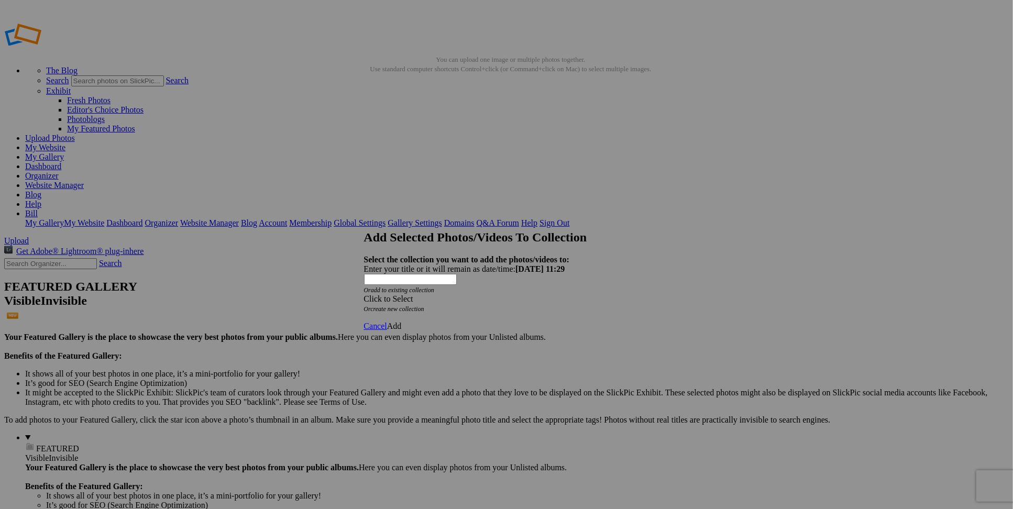
click at [504, 294] on div "Click to Select" at bounding box center [503, 298] width 278 height 9
click at [421, 290] on link "Website homepage" at bounding box center [440, 285] width 63 height 9
click at [402, 322] on span "Add" at bounding box center [394, 326] width 15 height 9
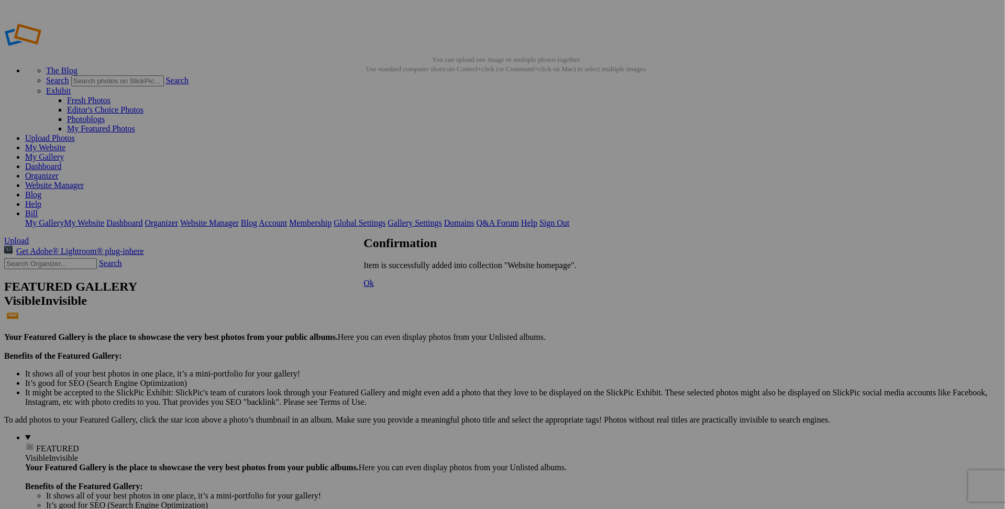
drag, startPoint x: 201, startPoint y: 152, endPoint x: 819, endPoint y: 127, distance: 618.8
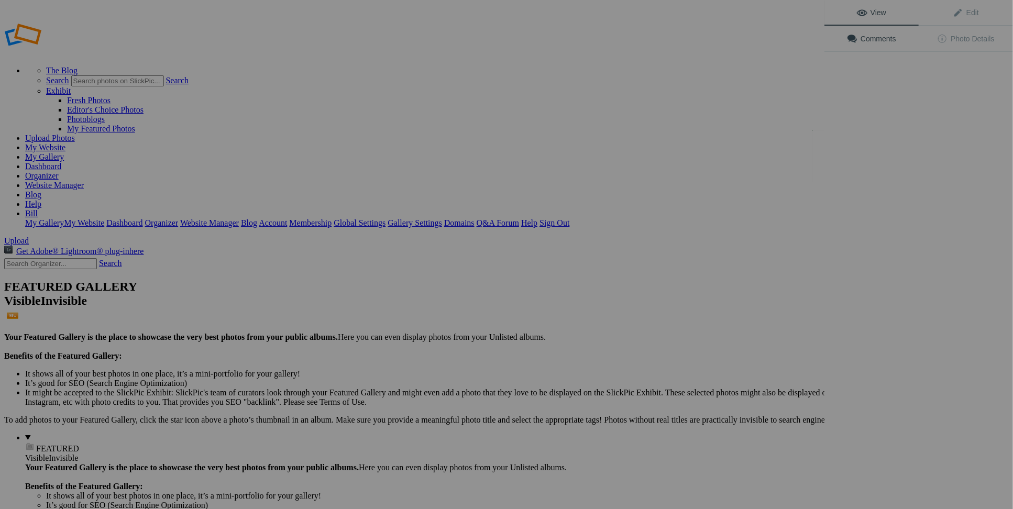
click at [863, 156] on div "View Edit Comments Photo Details" at bounding box center [919, 254] width 189 height 509
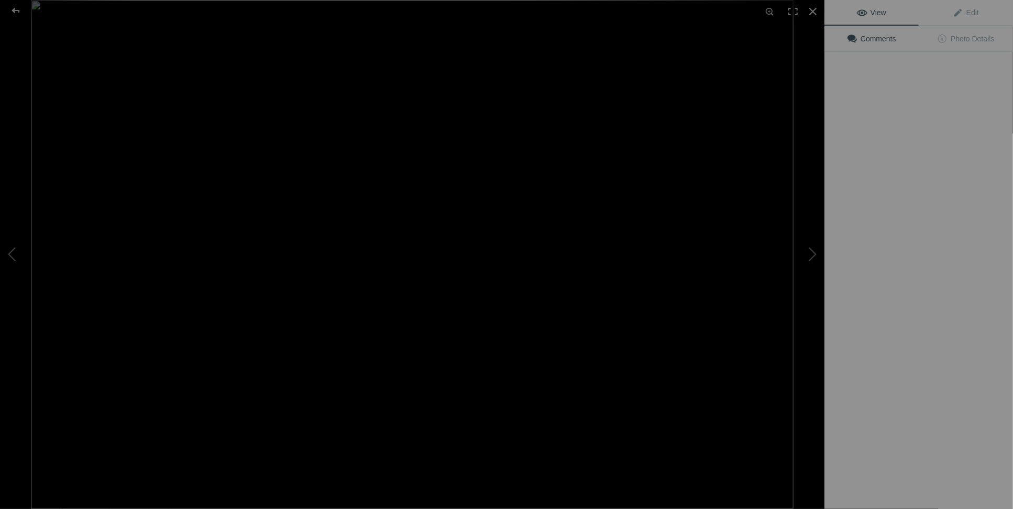
click at [671, 288] on img at bounding box center [412, 254] width 763 height 509
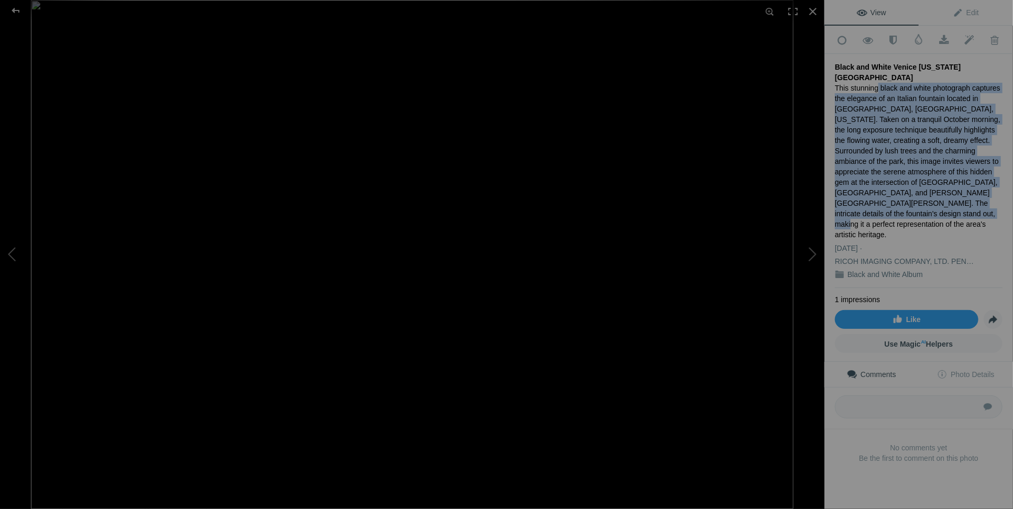
drag, startPoint x: 877, startPoint y: 74, endPoint x: 991, endPoint y: 190, distance: 162.3
click at [991, 190] on div "This stunning black and white photograph captures the elegance of an Italian fo…" at bounding box center [919, 161] width 168 height 157
copy div "black and white photograph captures the elegance of an Italian fountain located…"
click at [12, 13] on div at bounding box center [16, 10] width 38 height 21
